Goal: Entertainment & Leisure: Consume media (video, audio)

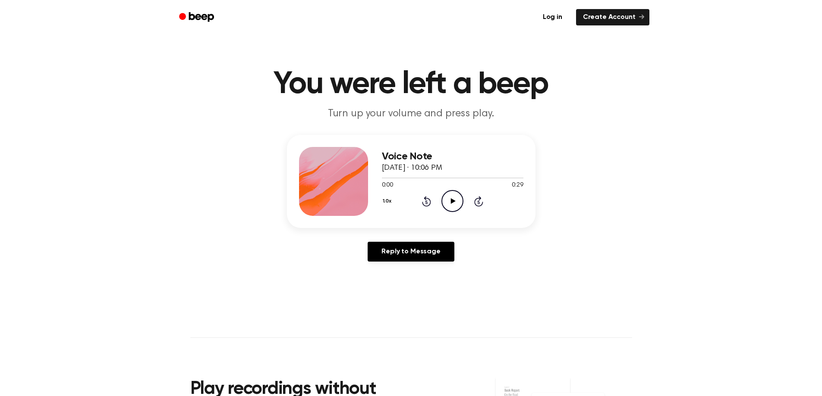
click at [455, 199] on icon "Play Audio" at bounding box center [452, 201] width 22 height 22
click at [447, 207] on icon "Play Audio" at bounding box center [452, 201] width 22 height 22
click at [447, 199] on icon "Play Audio" at bounding box center [452, 201] width 22 height 22
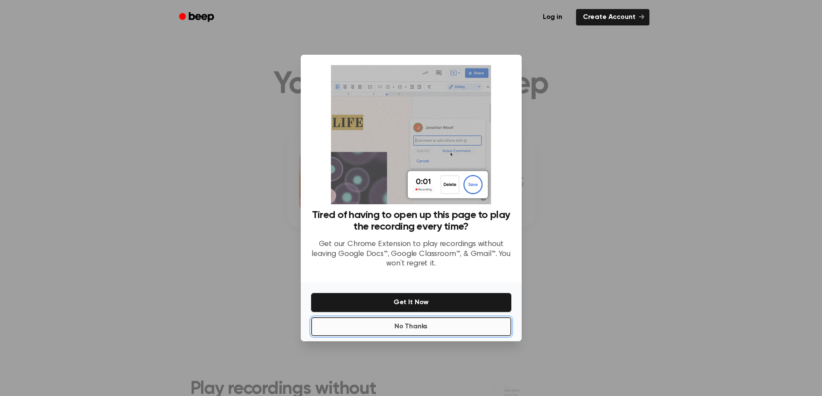
click at [438, 330] on button "No Thanks" at bounding box center [411, 327] width 200 height 19
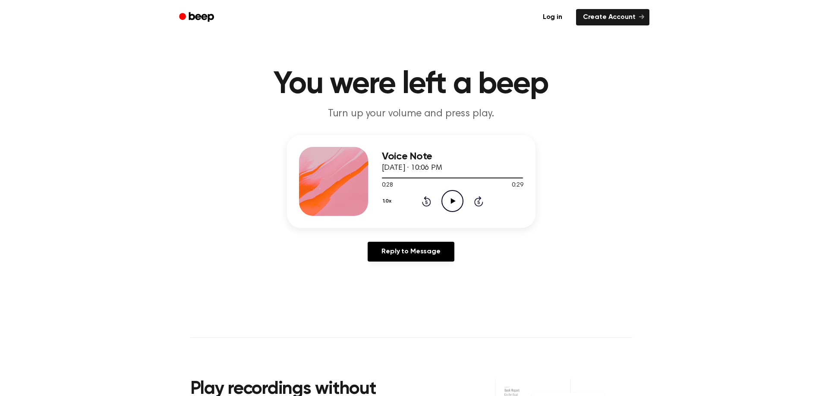
click at [456, 195] on icon "Play Audio" at bounding box center [452, 201] width 22 height 22
drag, startPoint x: 481, startPoint y: 177, endPoint x: 452, endPoint y: 198, distance: 36.1
click at [452, 198] on div "Voice Note [DATE] · 10:06 PM 0:28 0:29 Your browser does not support the [objec…" at bounding box center [453, 181] width 142 height 69
click at [452, 199] on icon at bounding box center [453, 201] width 5 height 6
click at [452, 199] on icon at bounding box center [452, 201] width 4 height 6
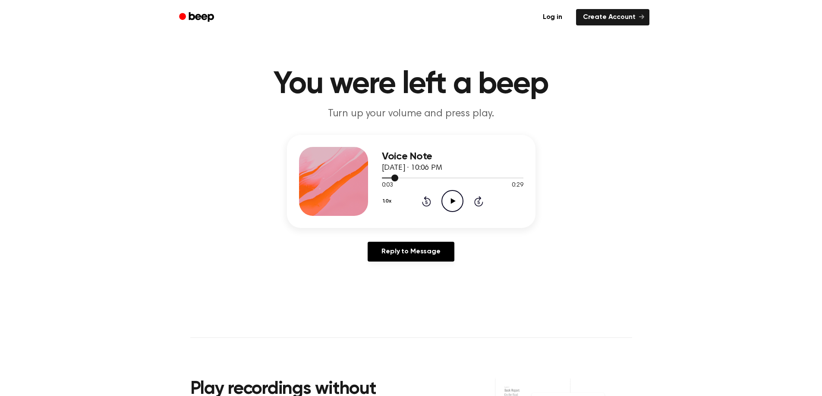
click at [385, 176] on div at bounding box center [453, 177] width 142 height 7
click at [457, 200] on icon "Play Audio" at bounding box center [452, 201] width 22 height 22
click at [460, 200] on icon "Pause Audio" at bounding box center [452, 201] width 22 height 22
click at [411, 178] on div at bounding box center [404, 178] width 45 height 1
click at [454, 201] on icon at bounding box center [453, 201] width 5 height 6
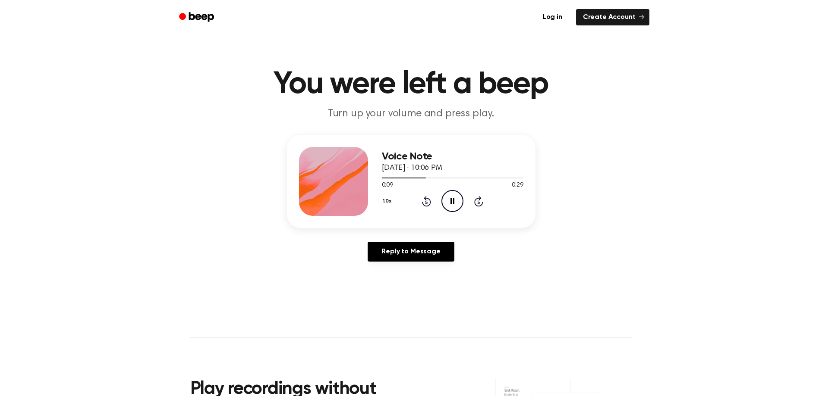
click at [449, 201] on icon "Pause Audio" at bounding box center [452, 201] width 22 height 22
click at [449, 201] on icon "Play Audio" at bounding box center [452, 201] width 22 height 22
click at [449, 201] on icon "Pause Audio" at bounding box center [452, 201] width 22 height 22
click at [449, 201] on icon "Play Audio" at bounding box center [452, 201] width 22 height 22
click at [449, 201] on icon "Pause Audio" at bounding box center [452, 201] width 22 height 22
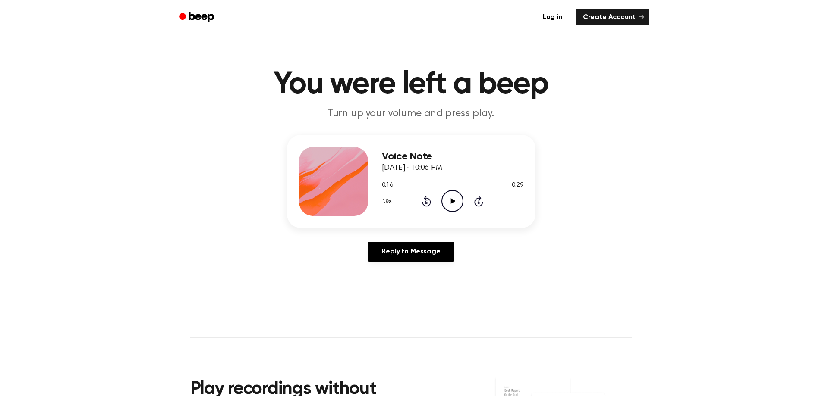
click at [449, 201] on icon "Play Audio" at bounding box center [452, 201] width 22 height 22
click at [449, 201] on icon "Pause Audio" at bounding box center [452, 201] width 22 height 22
click at [449, 201] on icon "Play Audio" at bounding box center [452, 201] width 22 height 22
click at [449, 201] on icon "Pause Audio" at bounding box center [452, 201] width 22 height 22
